Goal: Information Seeking & Learning: Learn about a topic

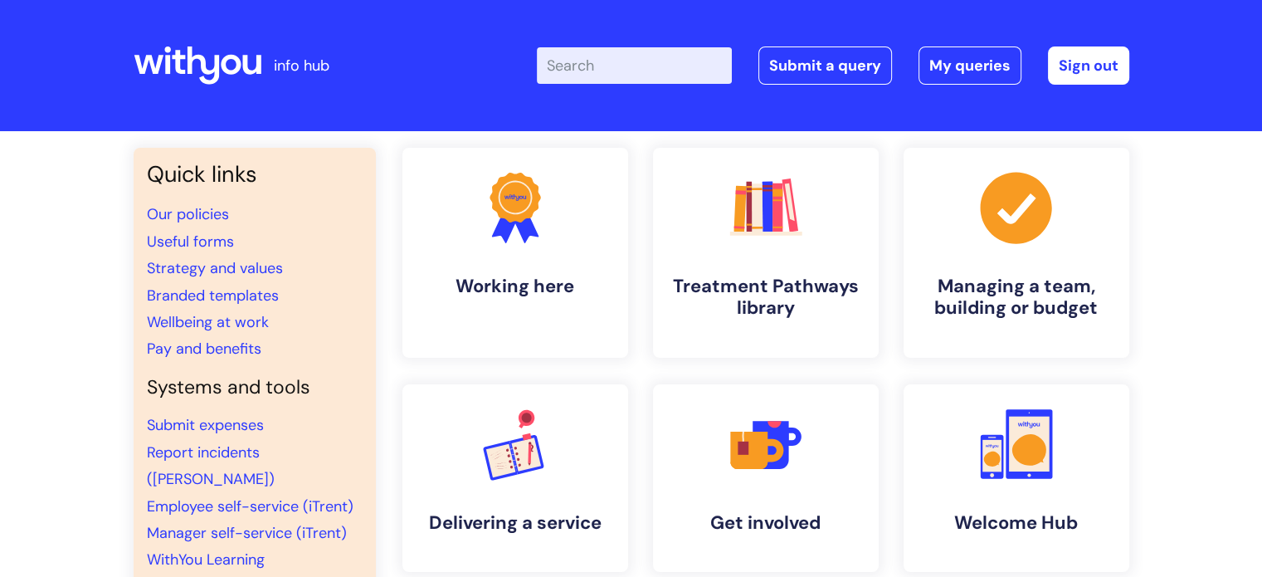
click at [676, 80] on input "Enter your search term here..." at bounding box center [634, 65] width 195 height 37
type input "probation"
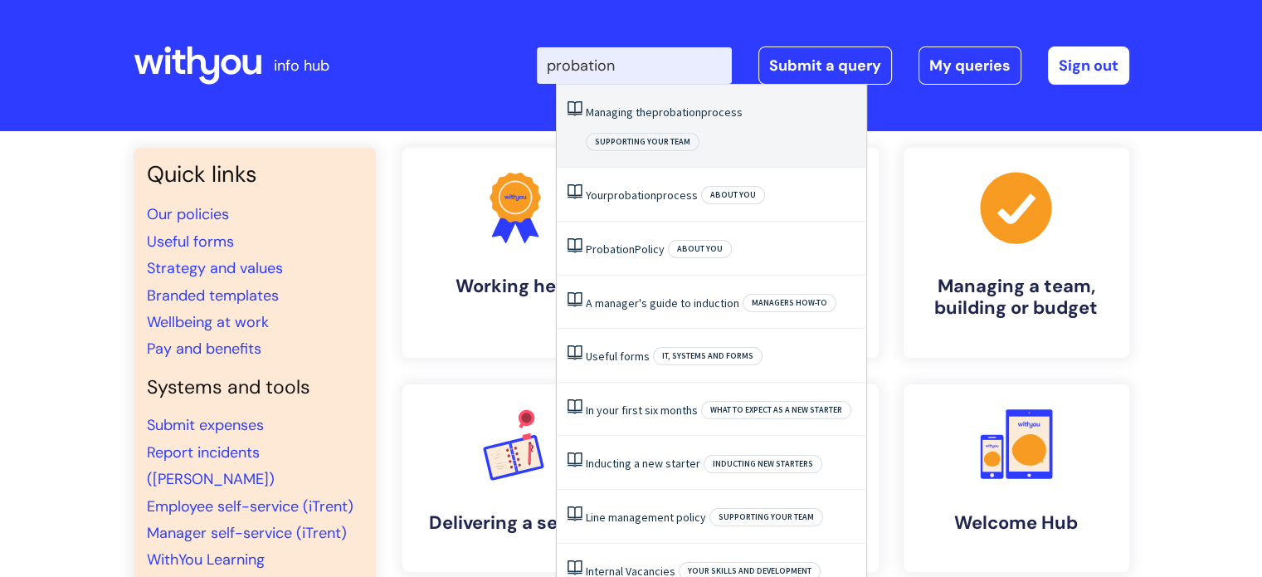
click at [639, 119] on link "Managing the probation process" at bounding box center [664, 112] width 157 height 15
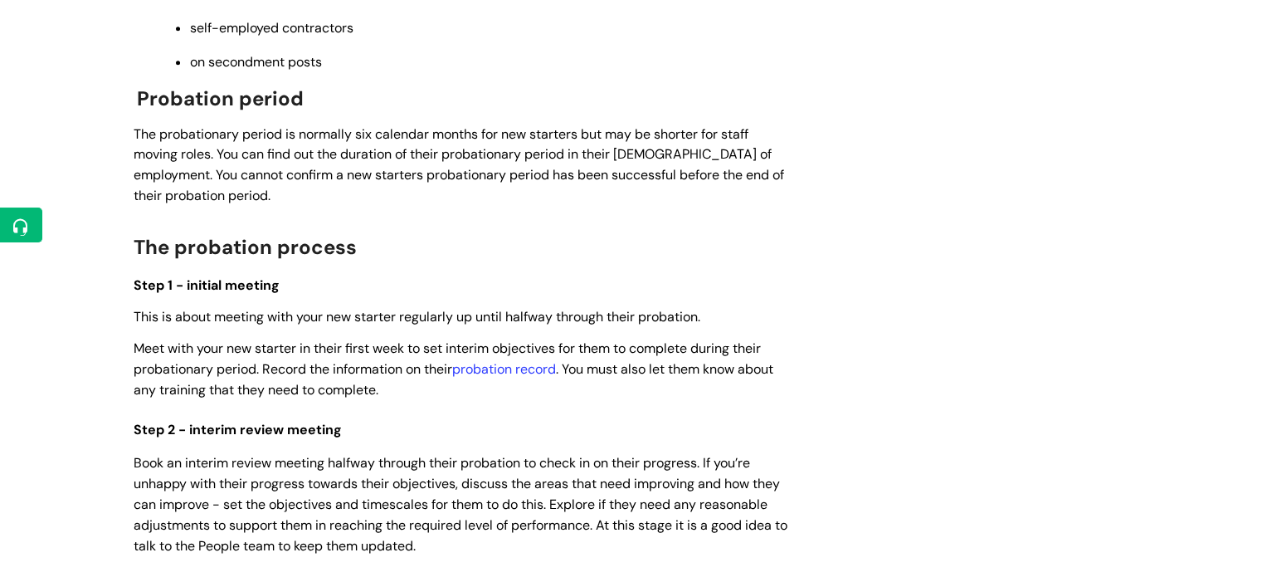
scroll to position [840, 0]
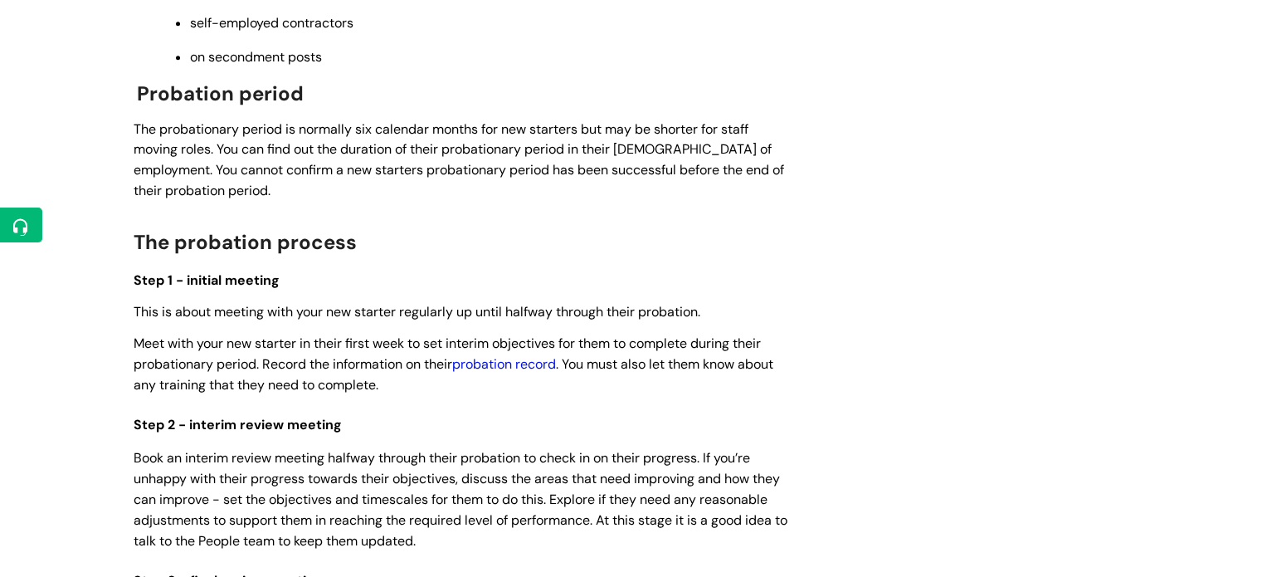
click at [524, 368] on link "probation record" at bounding box center [504, 363] width 104 height 17
